Goal: Information Seeking & Learning: Find specific fact

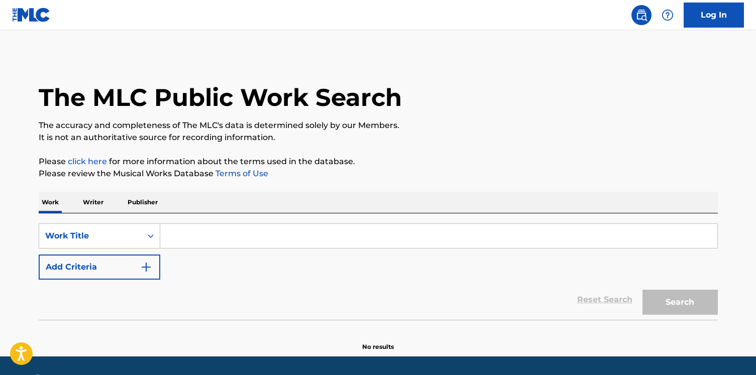
click at [103, 189] on div "The MLC Public Work Search The accuracy and completeness of The MLC's data is d…" at bounding box center [378, 203] width 703 height 296
click at [102, 204] on p "Writer" at bounding box center [93, 202] width 27 height 21
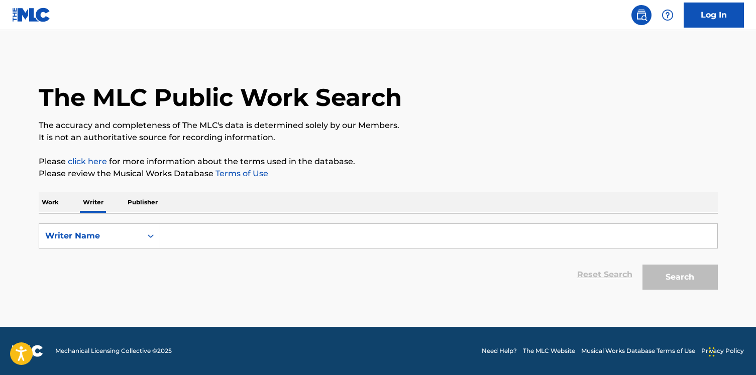
click at [207, 235] on input "Search Form" at bounding box center [438, 236] width 557 height 24
paste input "[PERSON_NAME]"
click at [642, 265] on button "Search" at bounding box center [679, 277] width 75 height 25
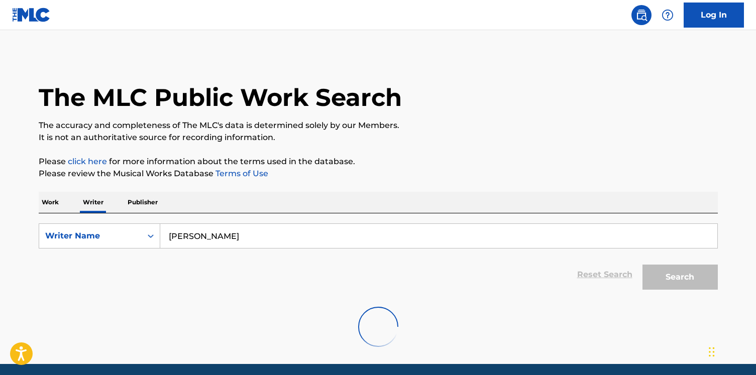
click at [187, 240] on input "Konstantinos Mavraganis" at bounding box center [438, 236] width 557 height 24
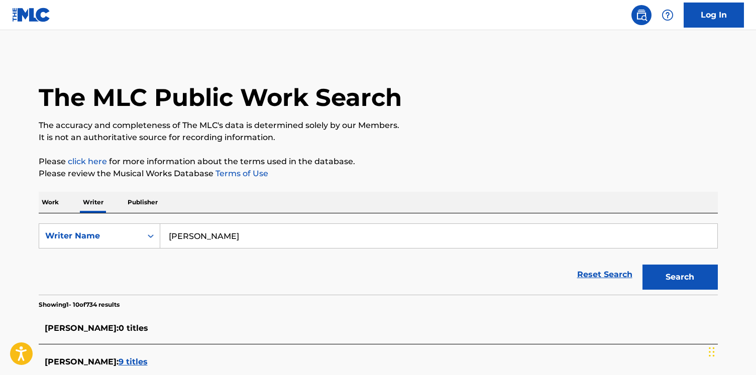
type input "Konstantinos Mavraganis"
click at [642, 265] on button "Search" at bounding box center [679, 277] width 75 height 25
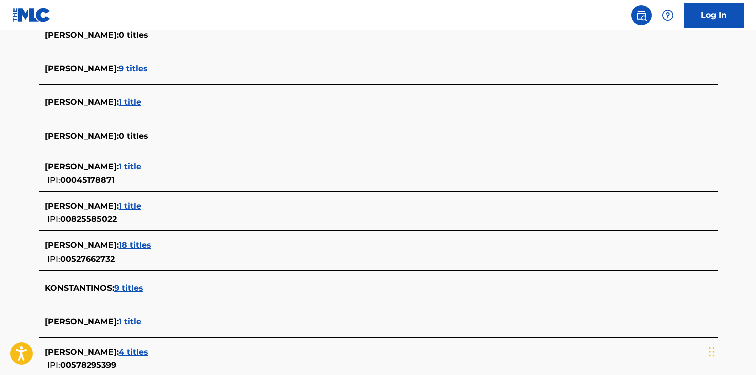
scroll to position [400, 0]
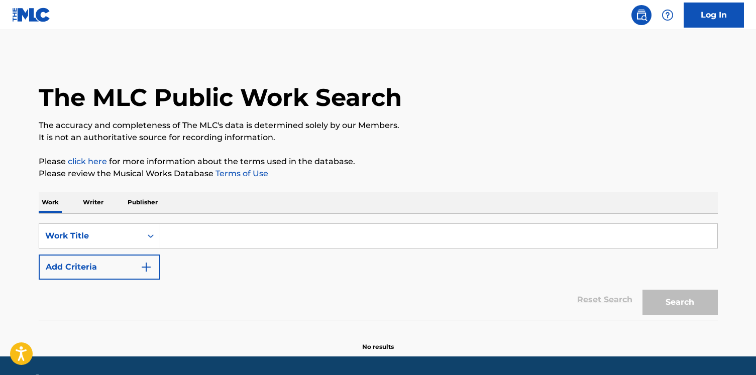
click at [126, 277] on button "Add Criteria" at bounding box center [100, 267] width 122 height 25
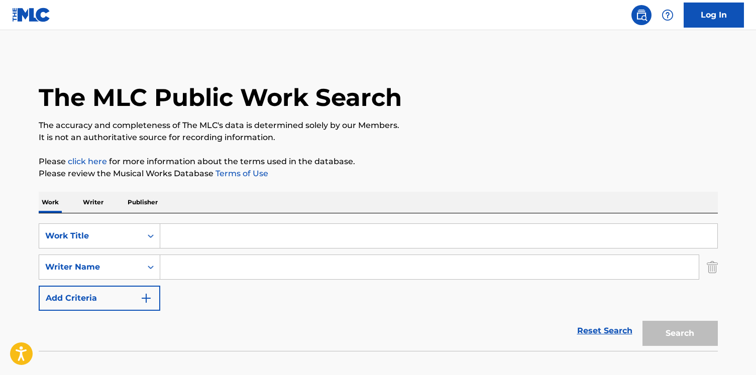
click at [200, 273] on input "Search Form" at bounding box center [429, 267] width 538 height 24
paste input "Finch"
type input "Finch"
click at [200, 238] on input "Search Form" at bounding box center [438, 236] width 557 height 24
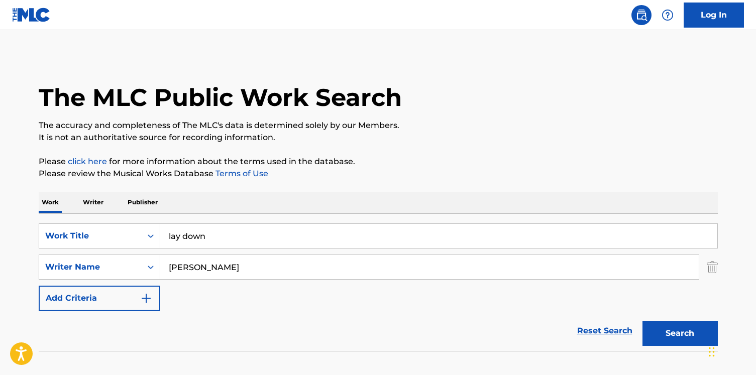
type input "lay down"
click at [642, 321] on button "Search" at bounding box center [679, 333] width 75 height 25
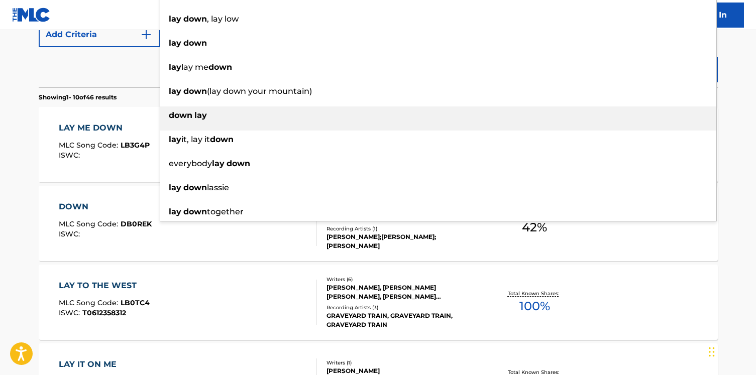
scroll to position [307, 0]
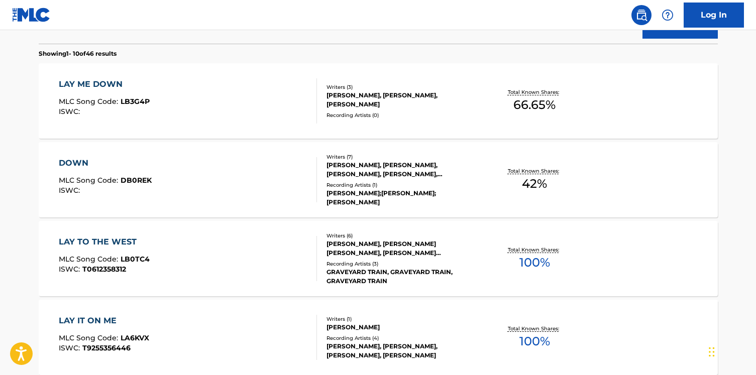
click at [90, 205] on div "DOWN MLC Song Code : DB0REK ISWC : Writers ( 7 ) RICHARD FINCH, ALEXANDER E LLO…" at bounding box center [378, 179] width 679 height 75
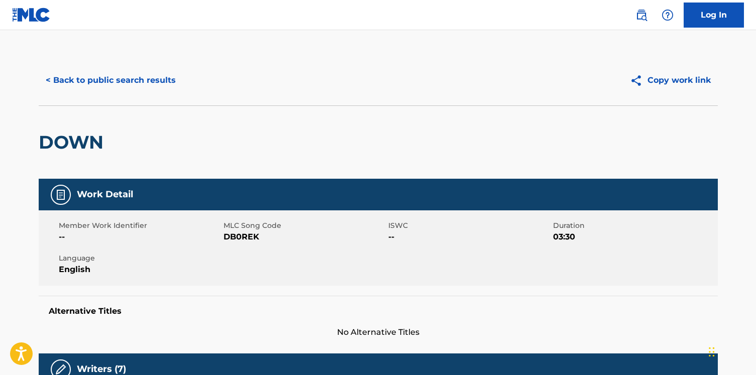
click at [42, 88] on button "< Back to public search results" at bounding box center [111, 80] width 144 height 25
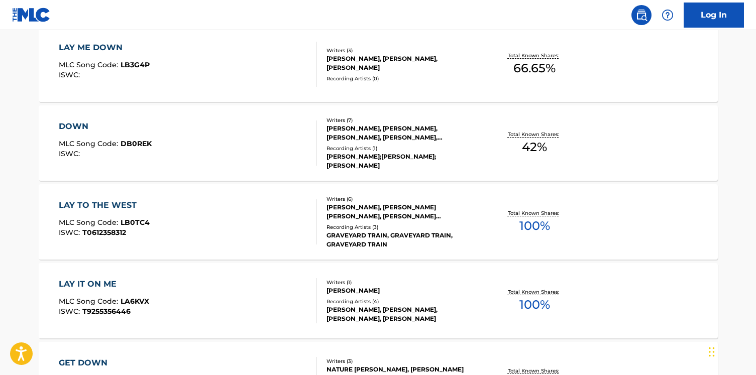
scroll to position [304, 0]
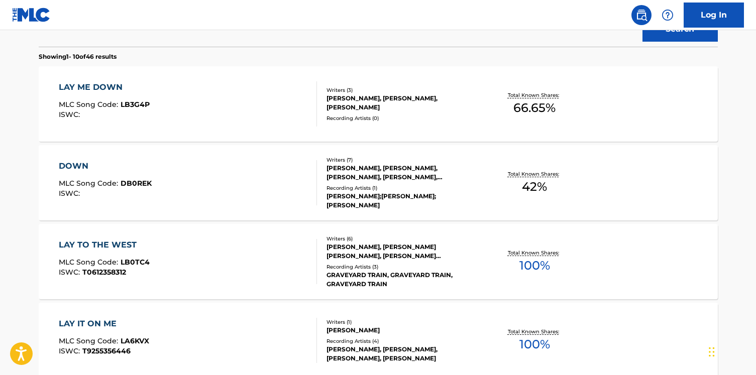
click at [271, 56] on section "Showing 1 - 10 of 46 results" at bounding box center [378, 54] width 679 height 15
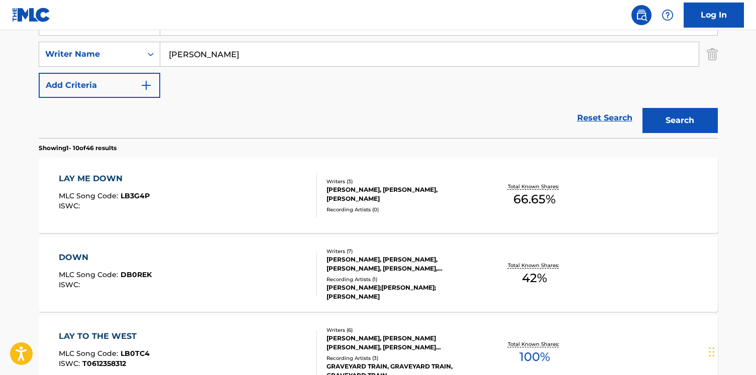
scroll to position [209, 0]
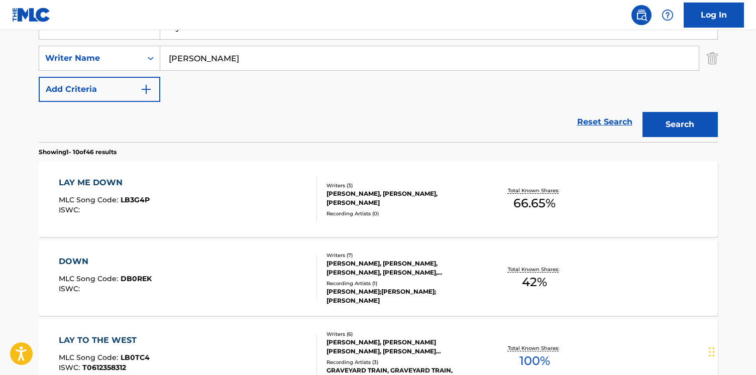
click at [295, 63] on input "Finch" at bounding box center [429, 58] width 538 height 24
type input "Finch ariel"
click at [642, 112] on button "Search" at bounding box center [679, 124] width 75 height 25
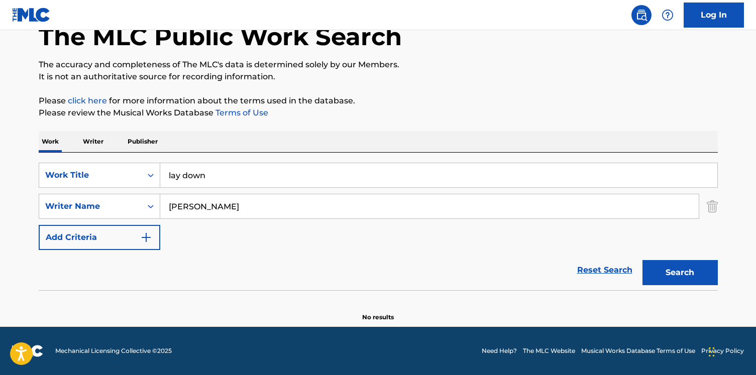
scroll to position [61, 0]
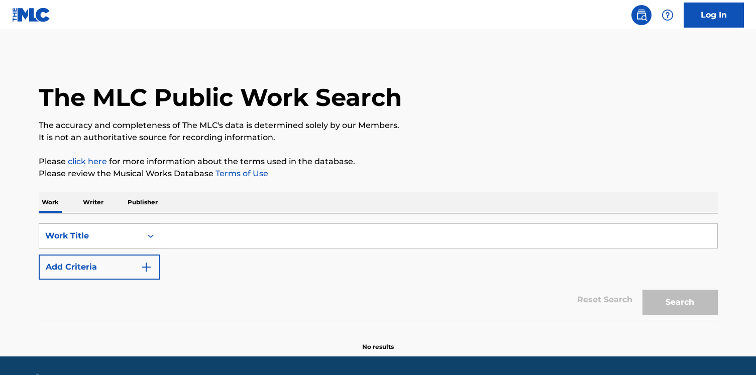
click at [152, 240] on div "Work Title" at bounding box center [100, 235] width 122 height 25
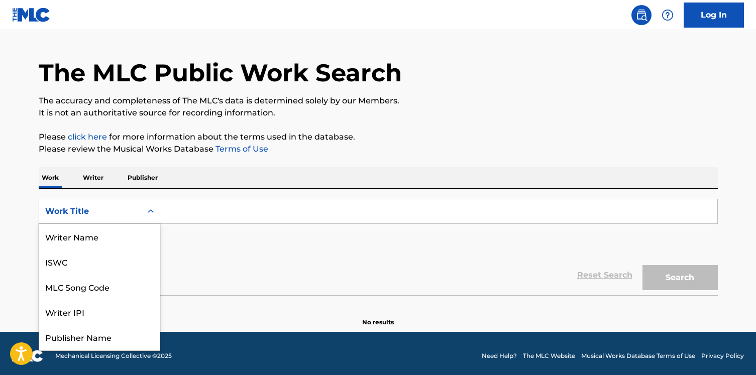
scroll to position [50, 0]
click at [150, 243] on div "MLC Song Code" at bounding box center [99, 236] width 121 height 25
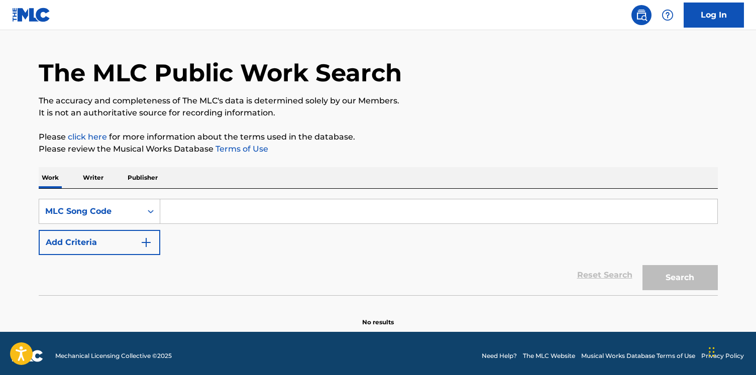
paste input "OC3VH2"
click at [183, 221] on input "Search Form" at bounding box center [438, 211] width 557 height 24
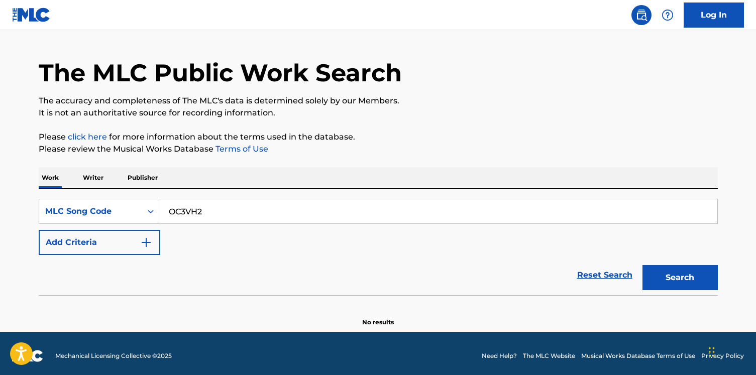
click at [642, 265] on button "Search" at bounding box center [679, 277] width 75 height 25
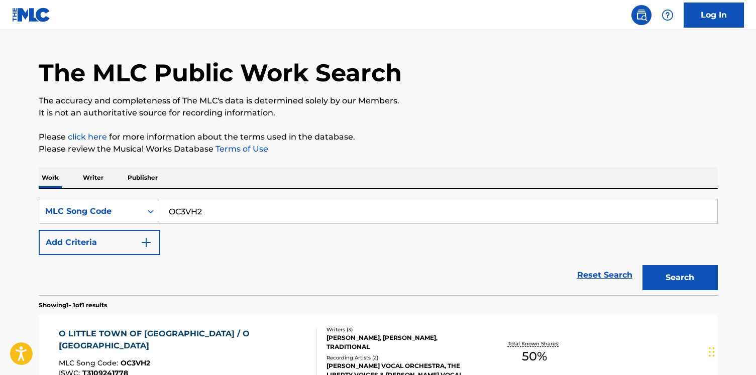
scroll to position [140, 0]
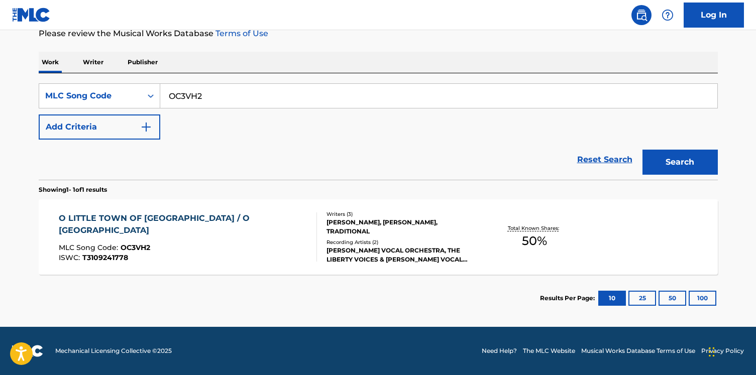
click at [230, 89] on input "OC3VH2" at bounding box center [438, 96] width 557 height 24
paste input "BA9QZ3"
type input "BA9QZ3"
click at [642, 150] on button "Search" at bounding box center [679, 162] width 75 height 25
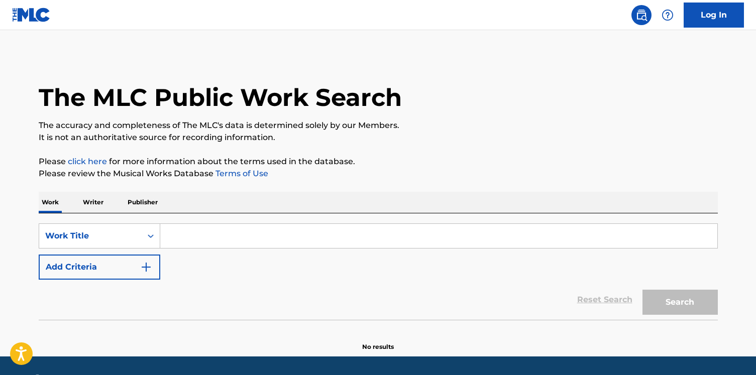
click at [89, 191] on div "The MLC Public Work Search The accuracy and completeness of The MLC's data is d…" at bounding box center [378, 203] width 703 height 296
click at [91, 203] on p "Writer" at bounding box center [93, 202] width 27 height 21
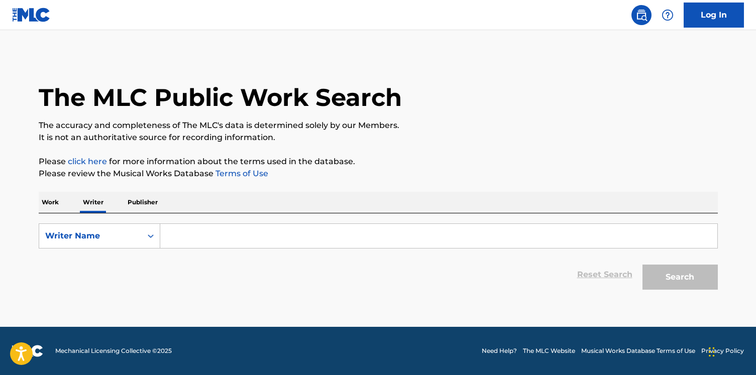
click at [197, 230] on input "Search Form" at bounding box center [438, 236] width 557 height 24
paste input "TJOERNHAGEN JOHAN PONTUS ALEX"
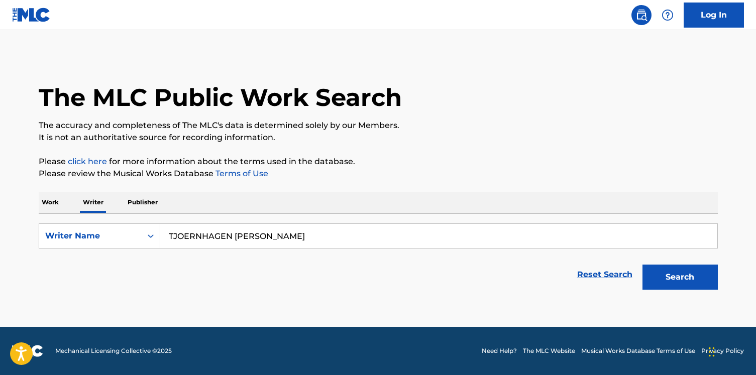
type input "TJOERNHAGEN JOHAN PONTUS ALEX"
click at [642, 265] on button "Search" at bounding box center [679, 277] width 75 height 25
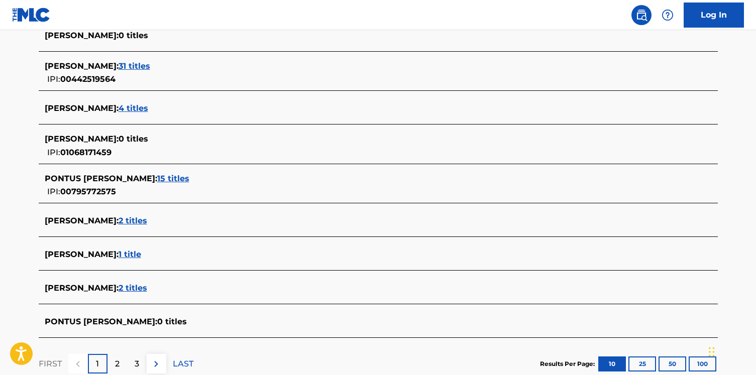
scroll to position [400, 0]
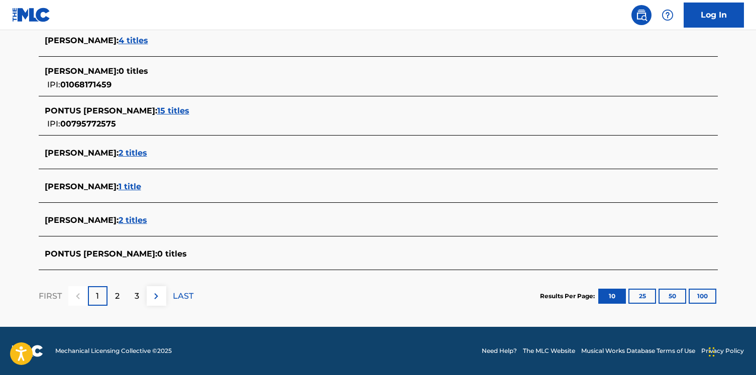
click at [147, 154] on span "2 titles" at bounding box center [133, 153] width 29 height 10
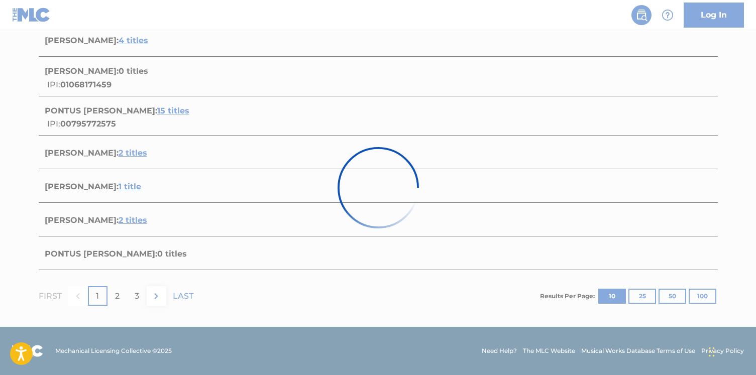
scroll to position [219, 0]
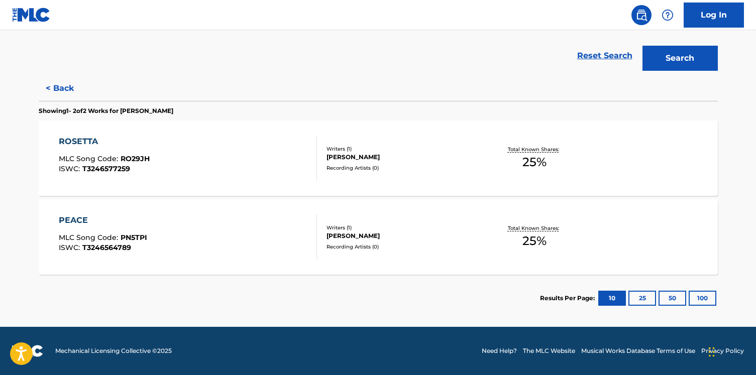
click at [218, 157] on div "ROSETTA MLC Song Code : RO29JH ISWC : T3246577259" at bounding box center [188, 158] width 258 height 45
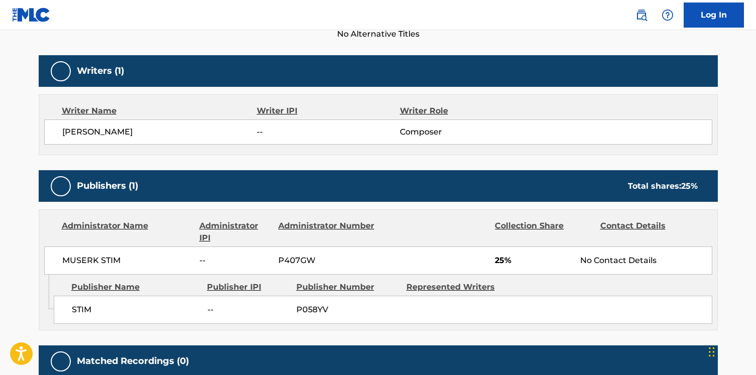
scroll to position [395, 0]
